Goal: Navigation & Orientation: Understand site structure

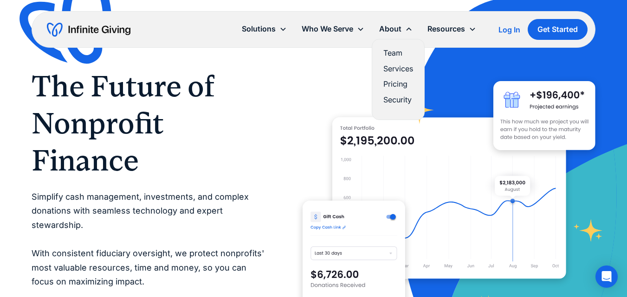
click at [394, 53] on link "Team" at bounding box center [398, 53] width 30 height 13
click at [398, 67] on link "Services" at bounding box center [398, 69] width 30 height 13
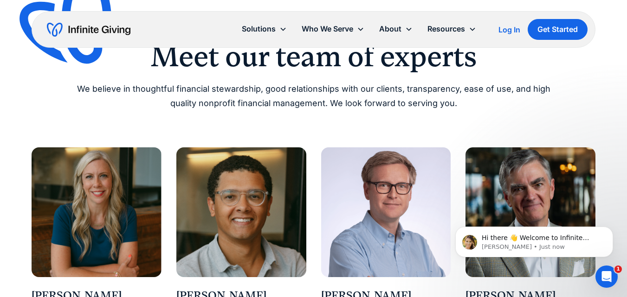
click at [100, 180] on img at bounding box center [97, 213] width 130 height 130
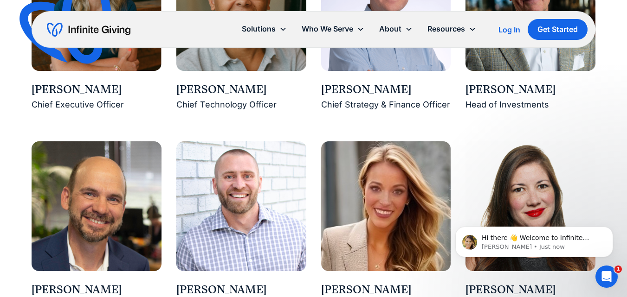
scroll to position [928, 0]
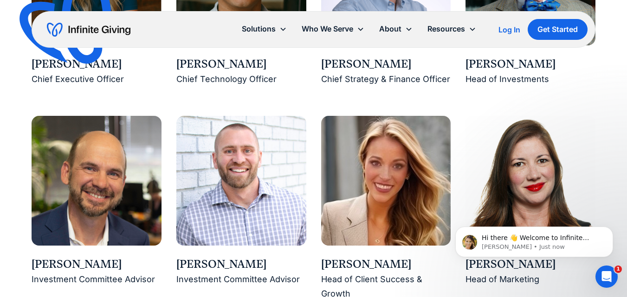
drag, startPoint x: 86, startPoint y: 71, endPoint x: 56, endPoint y: 77, distance: 30.2
click at [85, 71] on img at bounding box center [74, 26] width 122 height 119
click at [55, 77] on img at bounding box center [74, 26] width 122 height 119
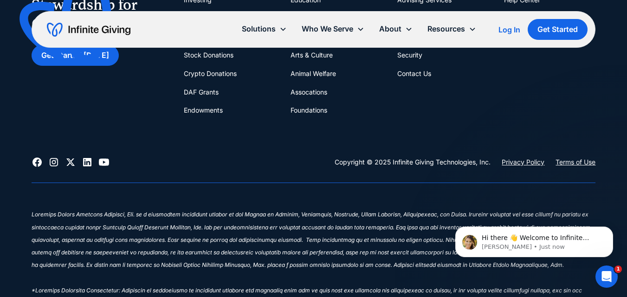
scroll to position [2714, 0]
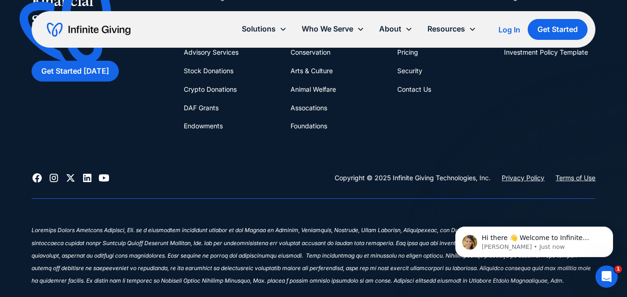
click at [521, 179] on link "Privacy Policy" at bounding box center [523, 178] width 43 height 11
click at [569, 176] on link "Terms of Use" at bounding box center [575, 178] width 40 height 11
click at [40, 176] on icon at bounding box center [36, 178] width 9 height 9
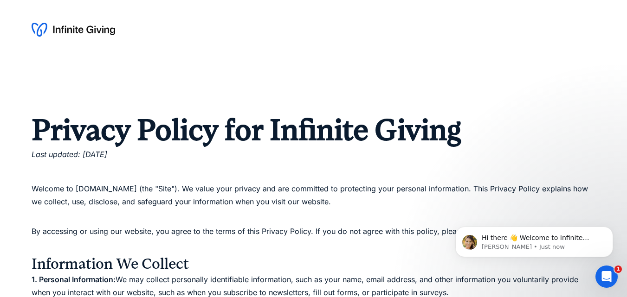
scroll to position [1011, 0]
